Goal: Communication & Community: Participate in discussion

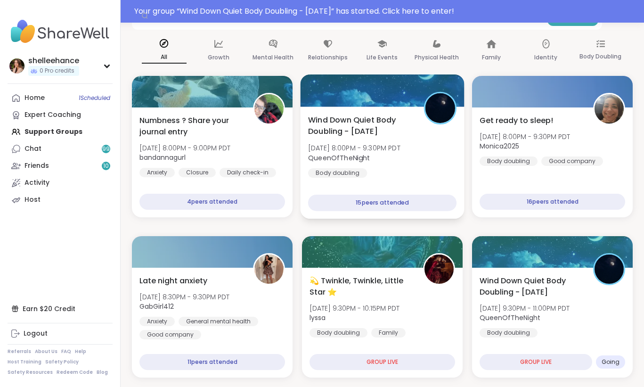
scroll to position [198, 0]
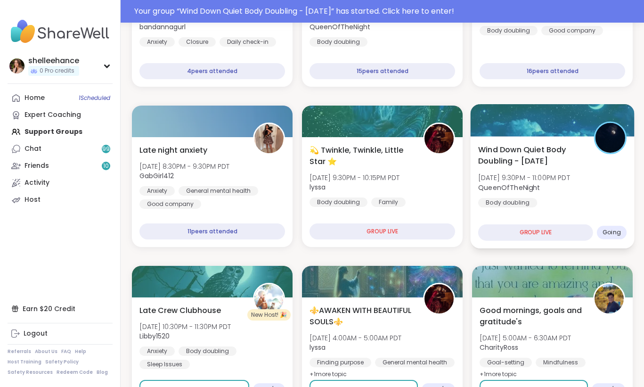
click at [586, 207] on div "Wind Down Quiet Body Doubling - [DATE] [DATE] 9:30PM - 11:00PM PDT QueenOfTheNi…" at bounding box center [552, 176] width 148 height 64
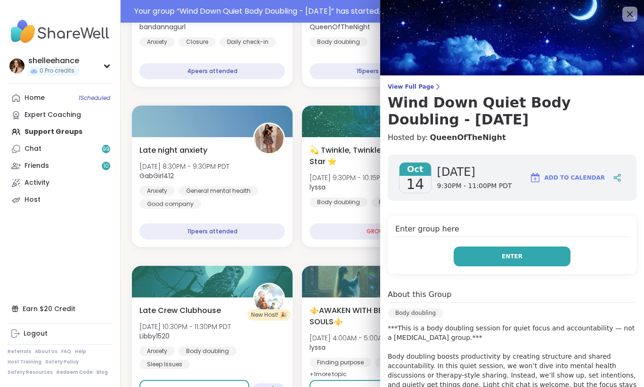
click at [481, 254] on button "Enter" at bounding box center [512, 256] width 117 height 20
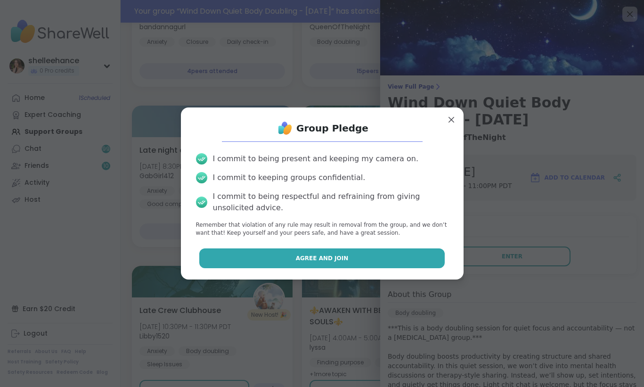
click at [269, 257] on button "Agree and Join" at bounding box center [321, 258] width 245 height 20
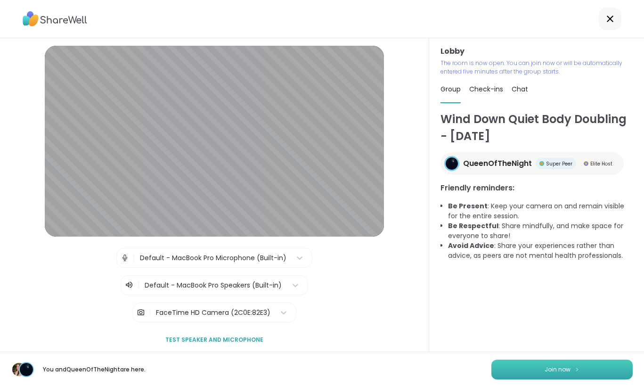
click at [524, 378] on button "Join now" at bounding box center [561, 369] width 141 height 20
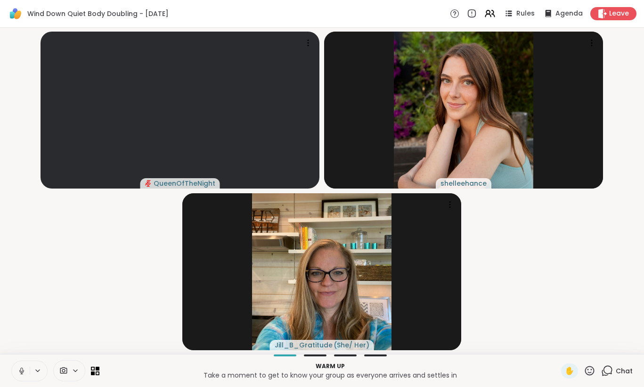
click at [19, 371] on icon at bounding box center [21, 370] width 8 height 8
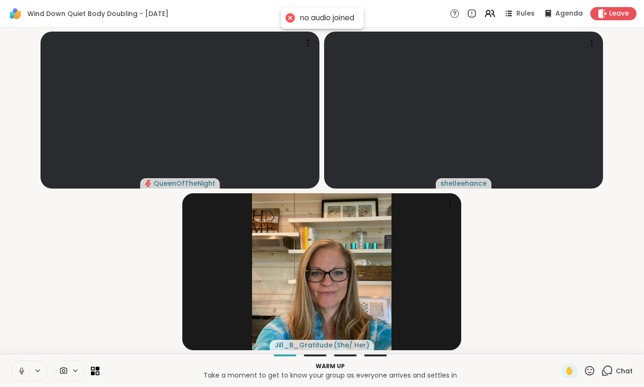
click at [23, 374] on icon at bounding box center [21, 370] width 8 height 8
